Goal: Task Accomplishment & Management: Use online tool/utility

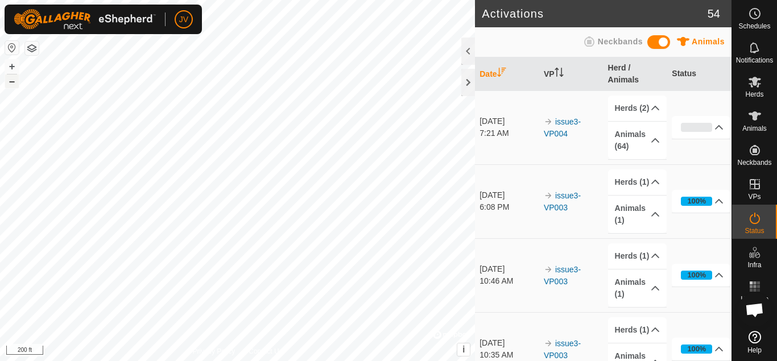
click at [13, 82] on button "–" at bounding box center [12, 82] width 14 height 14
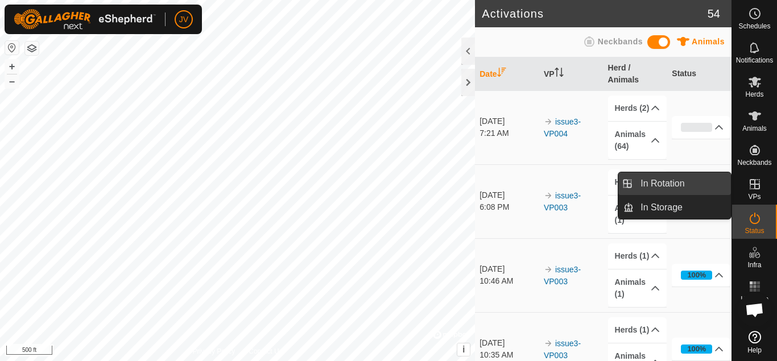
click at [687, 184] on link "In Rotation" at bounding box center [682, 183] width 97 height 23
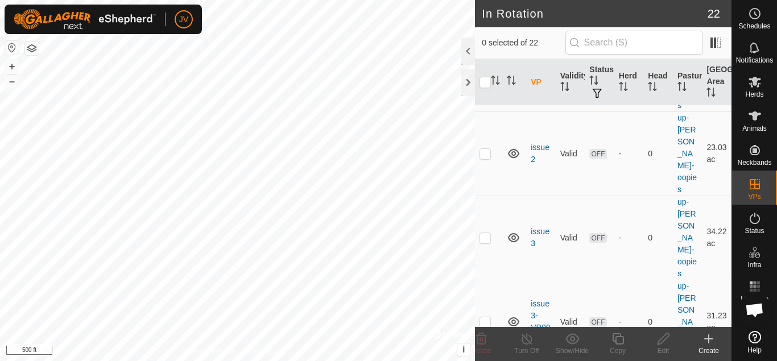
scroll to position [1292, 0]
checkbox input "true"
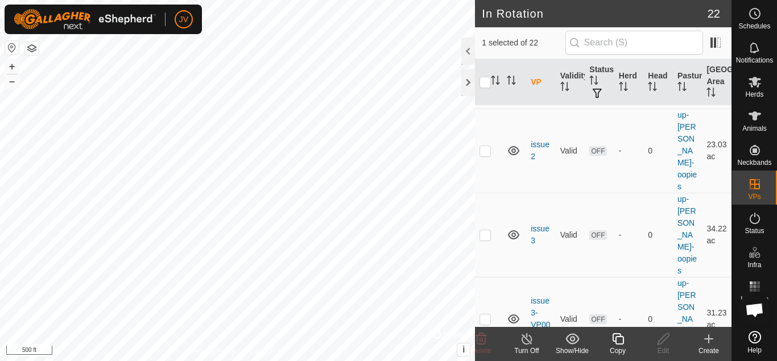
click at [524, 339] on icon at bounding box center [527, 339] width 14 height 14
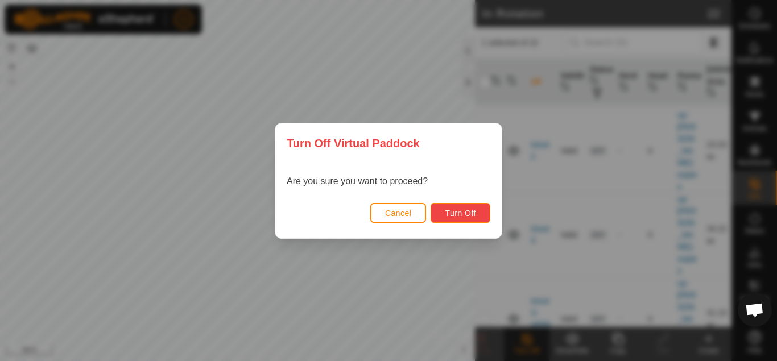
click at [460, 214] on span "Turn Off" at bounding box center [460, 213] width 31 height 9
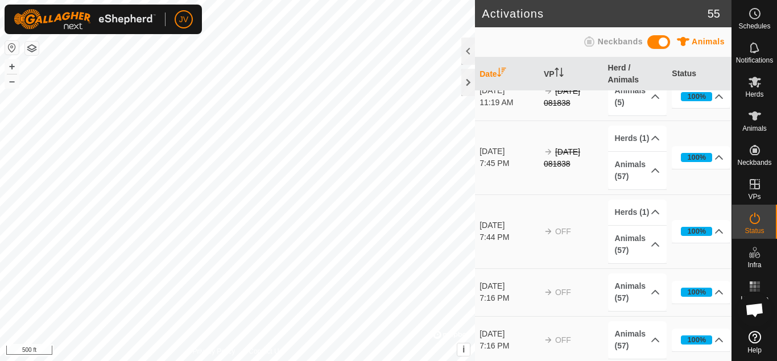
scroll to position [3194, 0]
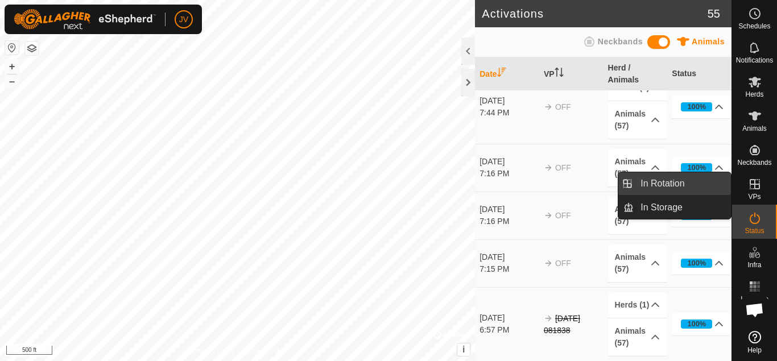
click at [677, 185] on link "In Rotation" at bounding box center [682, 183] width 97 height 23
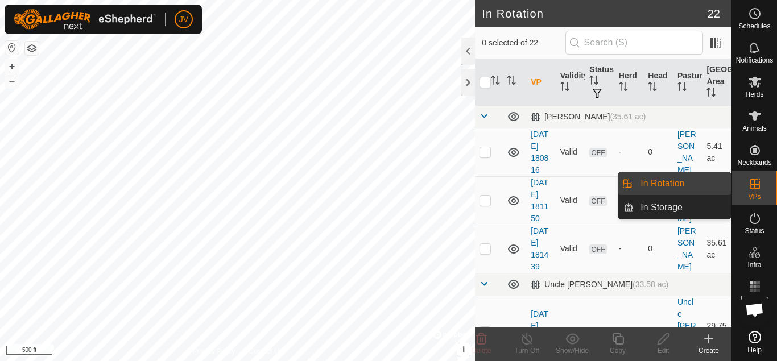
scroll to position [1292, 0]
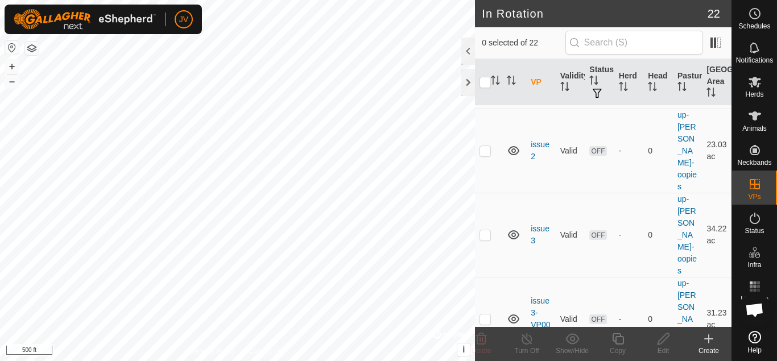
checkbox input "true"
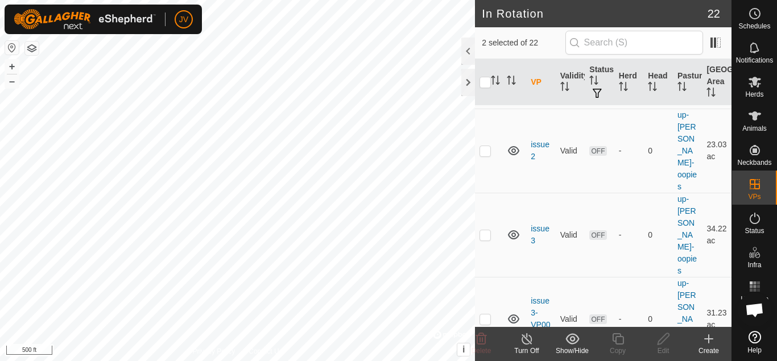
checkbox input "false"
click at [619, 342] on icon at bounding box center [618, 339] width 14 height 14
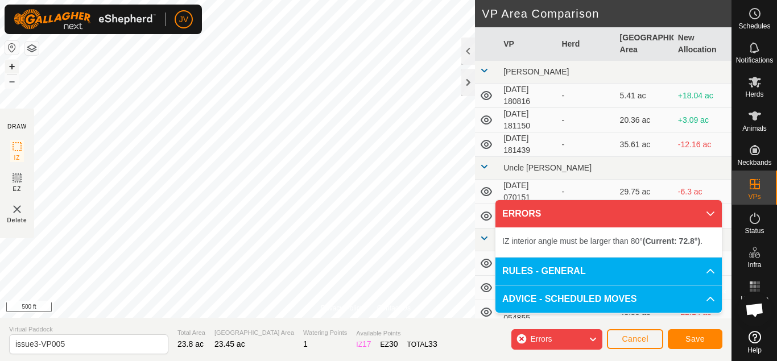
click at [11, 68] on button "+" at bounding box center [12, 67] width 14 height 14
click at [528, 144] on div "Privacy Policy Contact Us Type: Inclusion Zone undefined Animal + – ⇧ i © Mapbo…" at bounding box center [365, 180] width 731 height 361
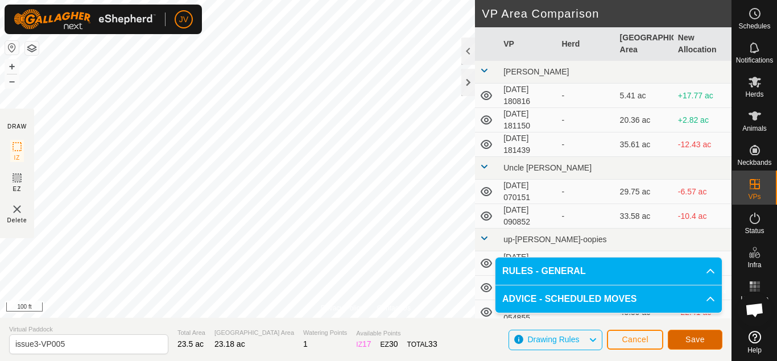
click at [696, 341] on span "Save" at bounding box center [694, 339] width 19 height 9
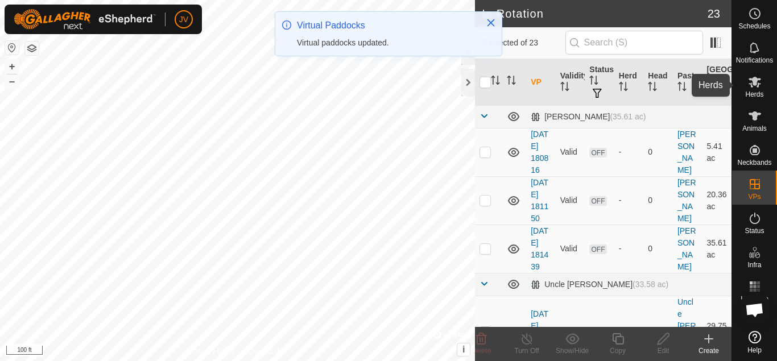
click at [758, 87] on icon at bounding box center [755, 82] width 13 height 11
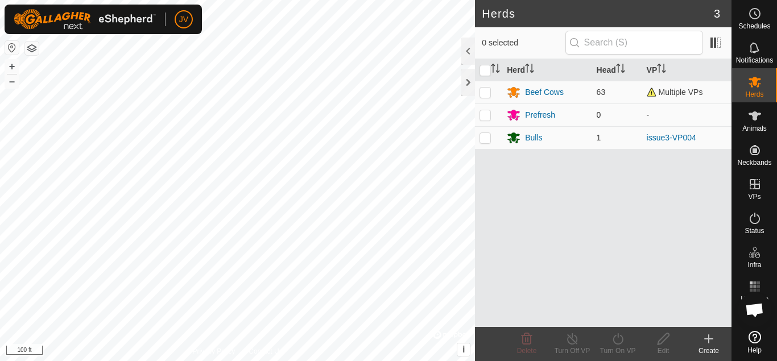
click at [484, 115] on p-checkbox at bounding box center [484, 114] width 11 height 9
checkbox input "false"
click at [483, 140] on p-checkbox at bounding box center [484, 137] width 11 height 9
checkbox input "true"
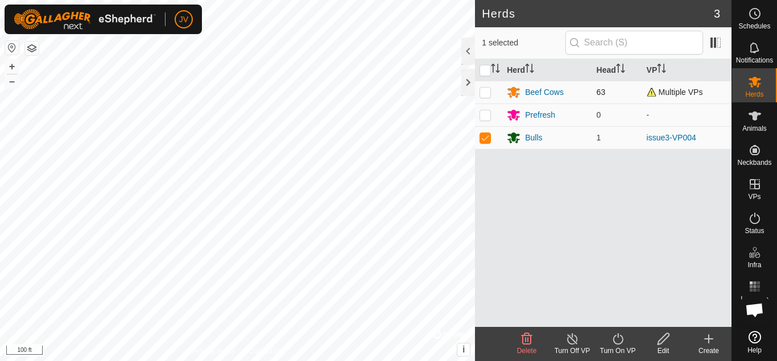
click at [485, 92] on p-checkbox at bounding box center [484, 92] width 11 height 9
checkbox input "true"
click at [619, 341] on icon at bounding box center [618, 339] width 14 height 14
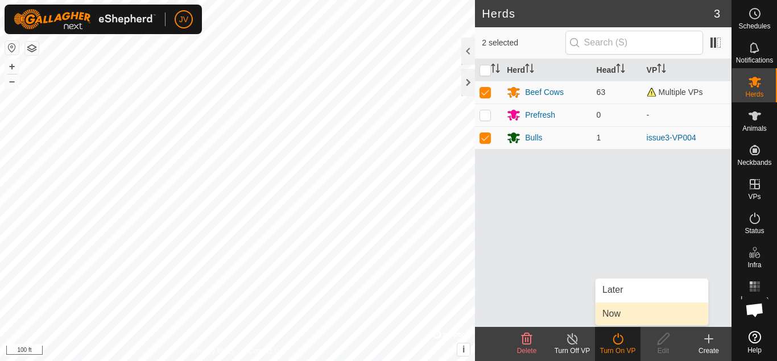
click at [615, 313] on link "Now" at bounding box center [652, 314] width 113 height 23
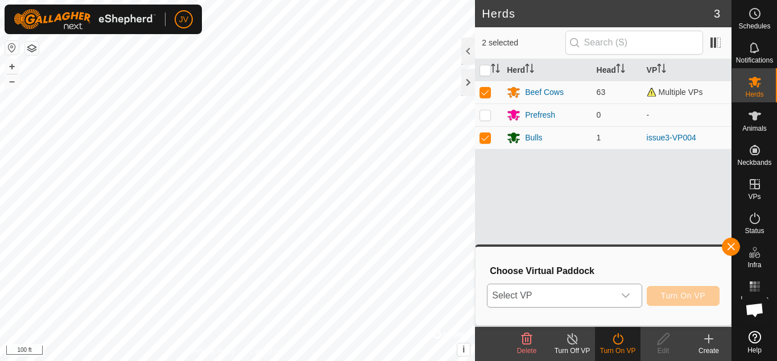
click at [625, 293] on icon "dropdown trigger" at bounding box center [625, 295] width 9 height 9
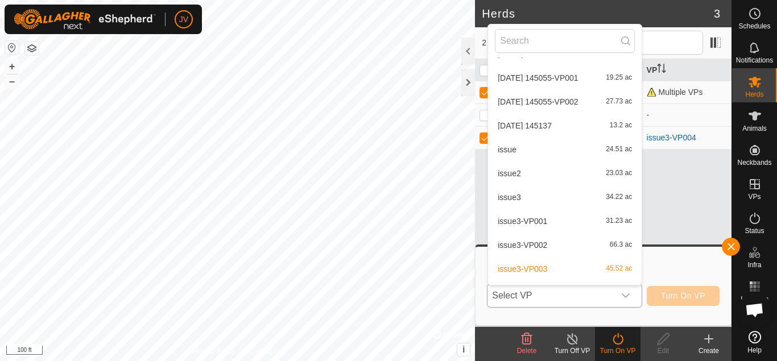
scroll to position [399, 0]
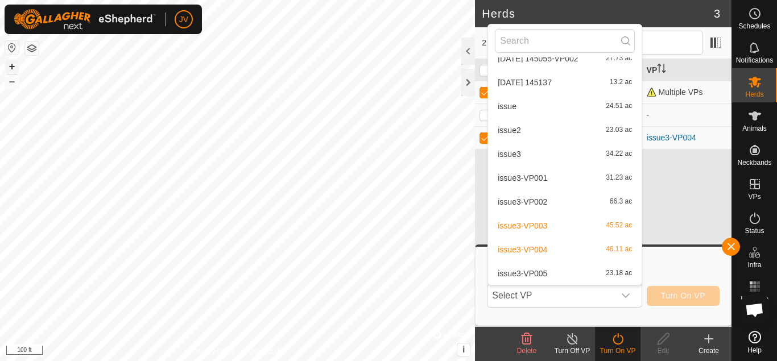
click at [11, 67] on button "+" at bounding box center [12, 67] width 14 height 14
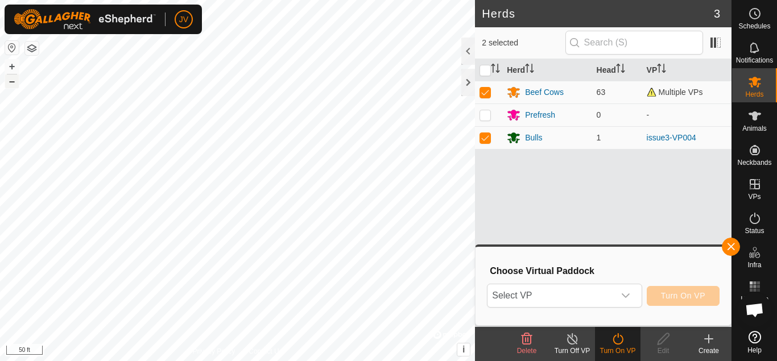
click at [10, 83] on button "–" at bounding box center [12, 82] width 14 height 14
click at [13, 77] on button "–" at bounding box center [12, 82] width 14 height 14
click at [625, 297] on icon "dropdown trigger" at bounding box center [626, 295] width 8 height 5
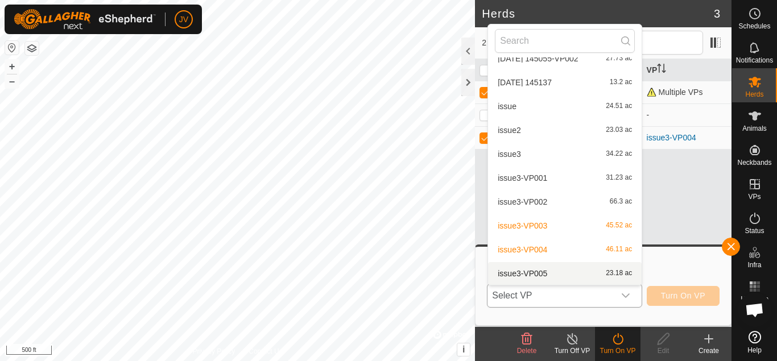
click at [519, 274] on li "issue3-VP005 23.18 ac" at bounding box center [565, 273] width 154 height 23
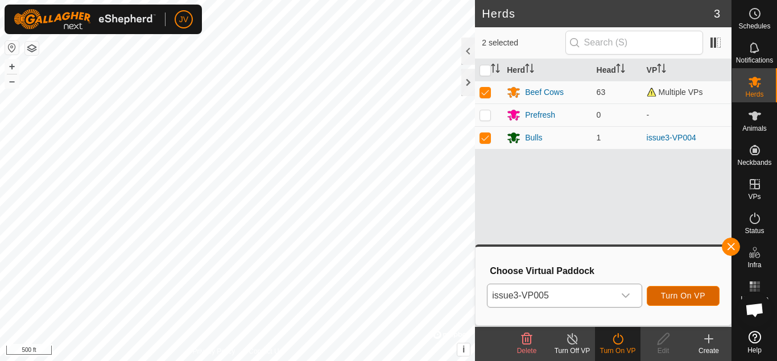
click at [679, 295] on span "Turn On VP" at bounding box center [683, 295] width 44 height 9
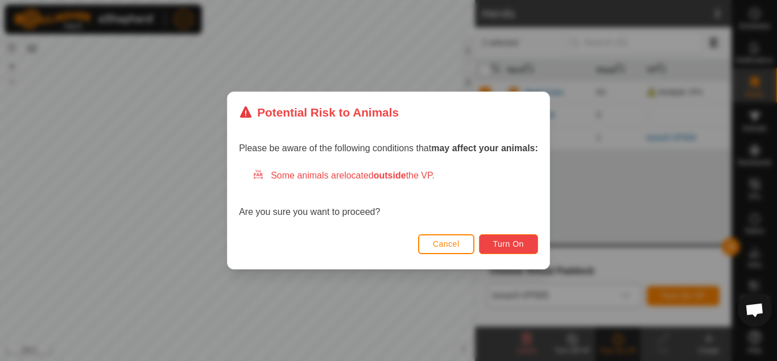
click at [516, 243] on span "Turn On" at bounding box center [508, 243] width 31 height 9
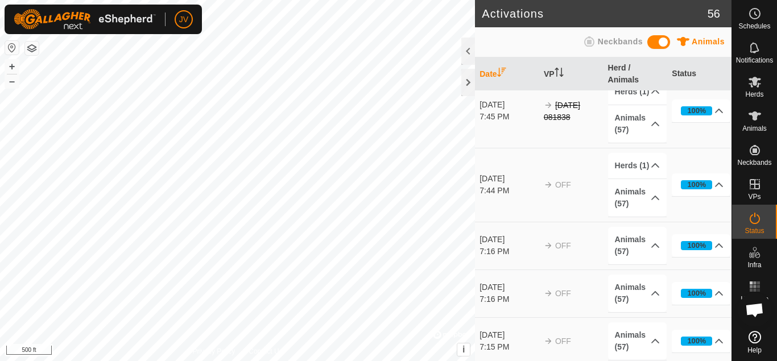
scroll to position [3189, 0]
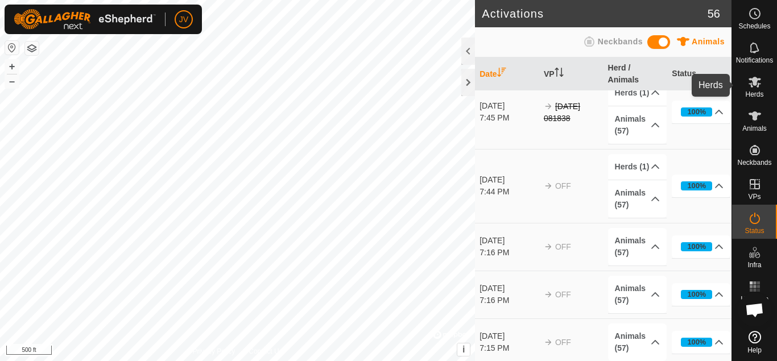
click at [754, 80] on icon at bounding box center [755, 82] width 13 height 11
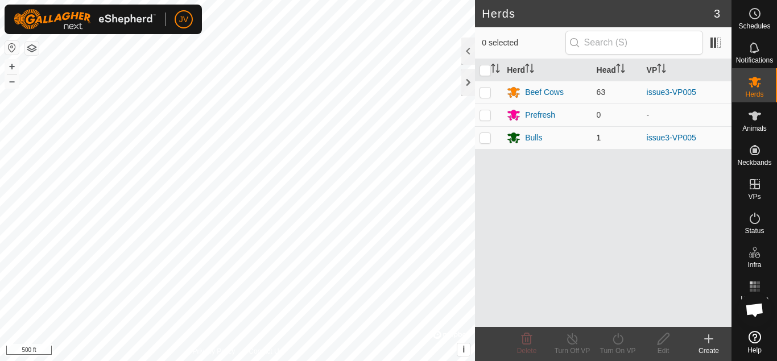
click at [485, 141] on p-checkbox at bounding box center [484, 137] width 11 height 9
checkbox input "true"
click at [485, 90] on p-checkbox at bounding box center [484, 92] width 11 height 9
checkbox input "true"
click at [573, 341] on line at bounding box center [572, 339] width 9 height 9
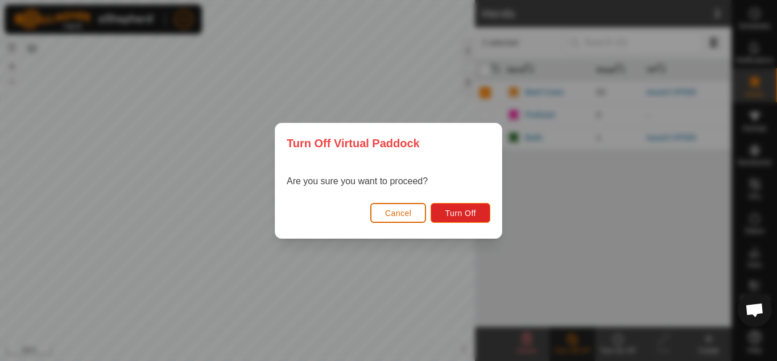
click at [397, 217] on span "Cancel" at bounding box center [398, 213] width 27 height 9
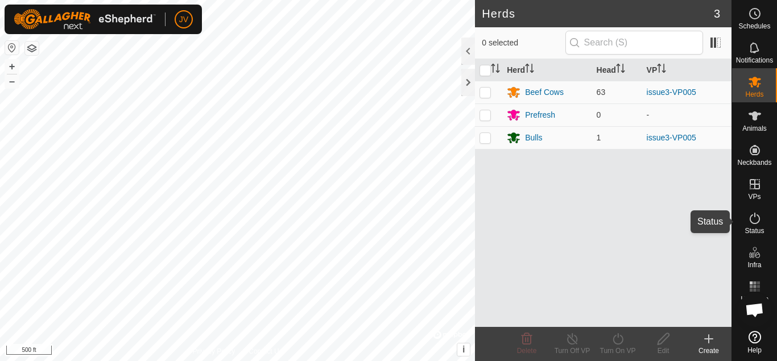
click at [755, 220] on icon at bounding box center [755, 219] width 14 height 14
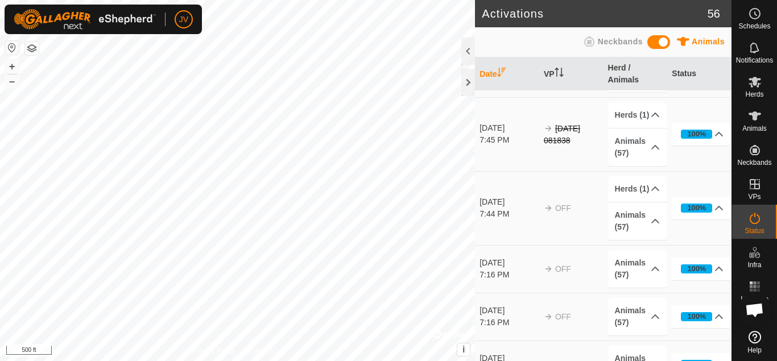
scroll to position [3268, 0]
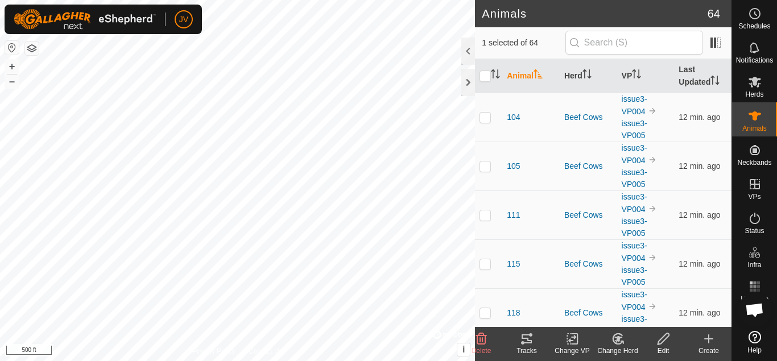
click at [526, 338] on icon at bounding box center [527, 338] width 10 height 9
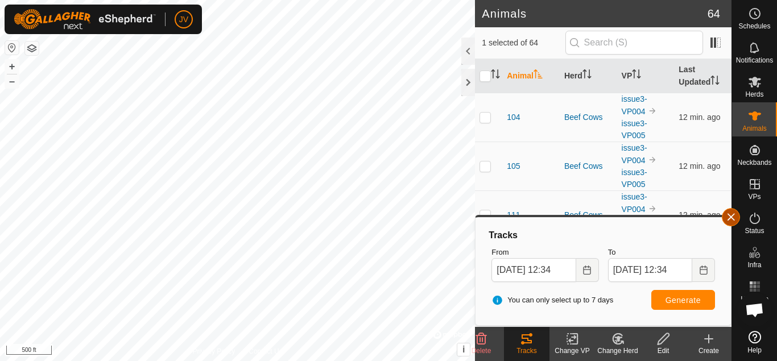
click at [733, 219] on button "button" at bounding box center [731, 217] width 18 height 18
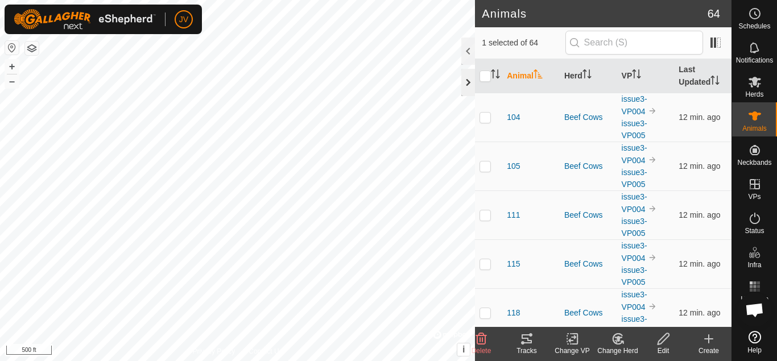
click at [469, 82] on div at bounding box center [468, 82] width 14 height 27
